Goal: Task Accomplishment & Management: Manage account settings

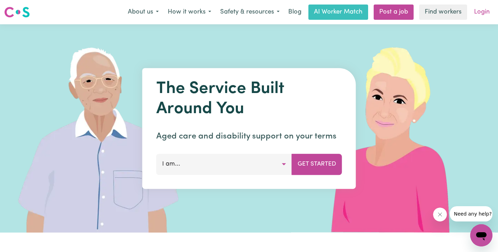
click at [480, 12] on link "Login" at bounding box center [482, 12] width 24 height 15
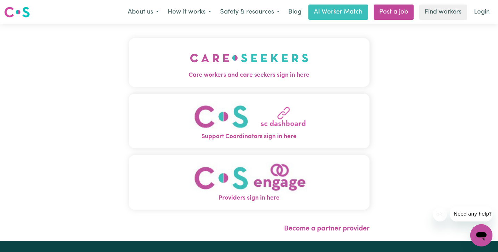
click at [176, 73] on span "Care workers and care seekers sign in here" at bounding box center [249, 75] width 241 height 9
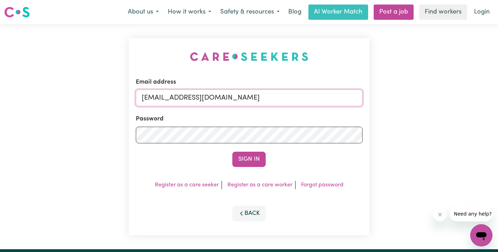
drag, startPoint x: 244, startPoint y: 96, endPoint x: -2, endPoint y: 88, distance: 246.4
type input "[EMAIL_ADDRESS][DOMAIN_NAME]"
click at [30, 134] on div "Email address [EMAIL_ADDRESS][DOMAIN_NAME] Password Sign In Register as a care …" at bounding box center [249, 136] width 498 height 225
click at [232, 152] on button "Sign In" at bounding box center [248, 159] width 33 height 15
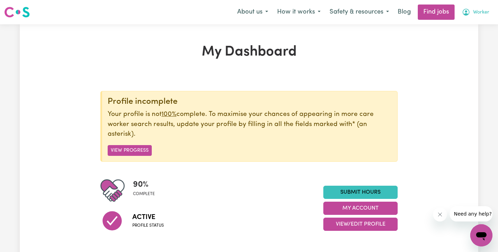
click at [477, 12] on span "Worker" at bounding box center [481, 13] width 16 height 8
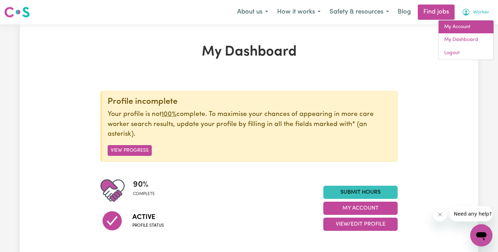
click at [476, 27] on link "My Account" at bounding box center [466, 26] width 55 height 13
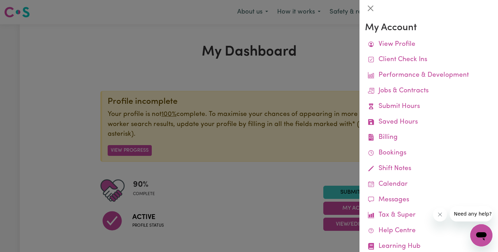
click at [322, 43] on div at bounding box center [249, 126] width 498 height 252
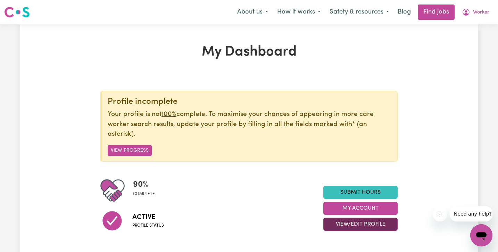
click at [374, 225] on button "View/Edit Profile" at bounding box center [360, 224] width 74 height 13
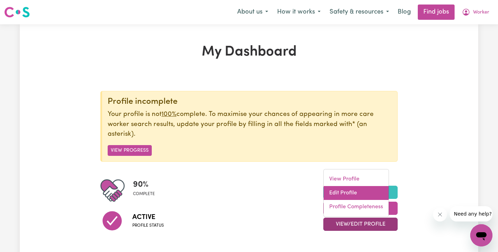
click at [357, 190] on link "Edit Profile" at bounding box center [356, 193] width 65 height 14
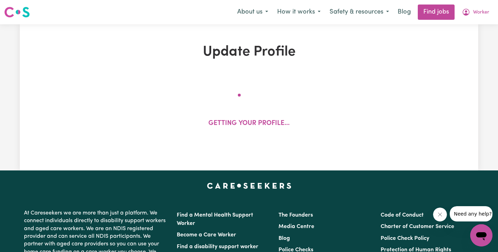
select select "[DEMOGRAPHIC_DATA]"
select select "[DEMOGRAPHIC_DATA] Citizen"
select select "Studying a healthcare related degree or qualification"
select select "37"
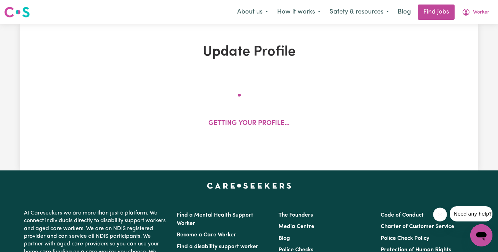
select select "37"
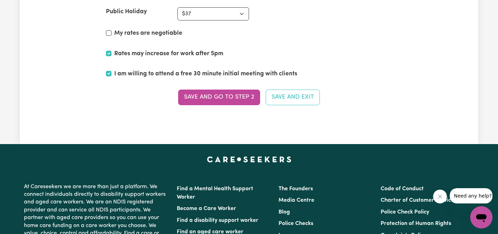
scroll to position [1740, 0]
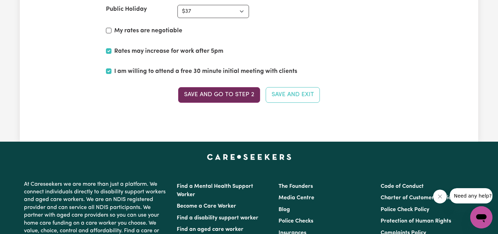
click at [246, 95] on button "Save and go to Step 2" at bounding box center [219, 94] width 82 height 15
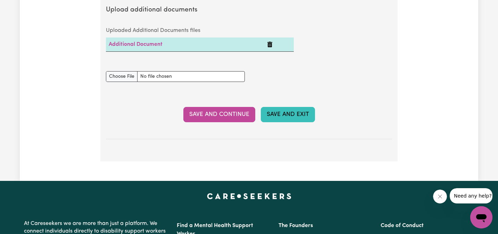
scroll to position [1340, 0]
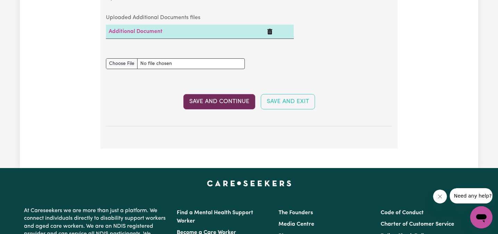
click at [240, 94] on button "Save and Continue" at bounding box center [219, 101] width 72 height 15
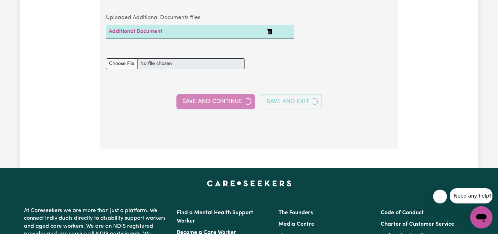
select select "2019"
select select "2020"
select select "Certificate III (Individual Support)"
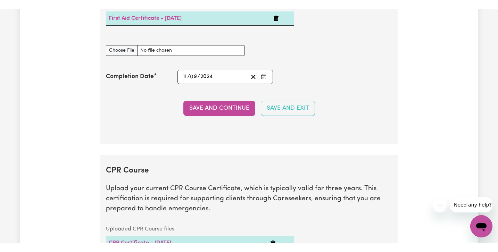
scroll to position [1449, 0]
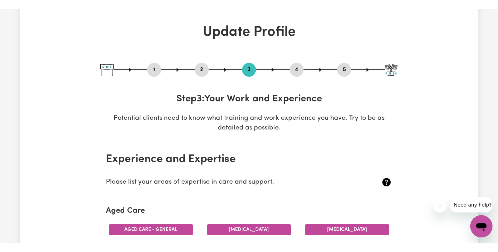
scroll to position [33, 0]
